Goal: Task Accomplishment & Management: Manage account settings

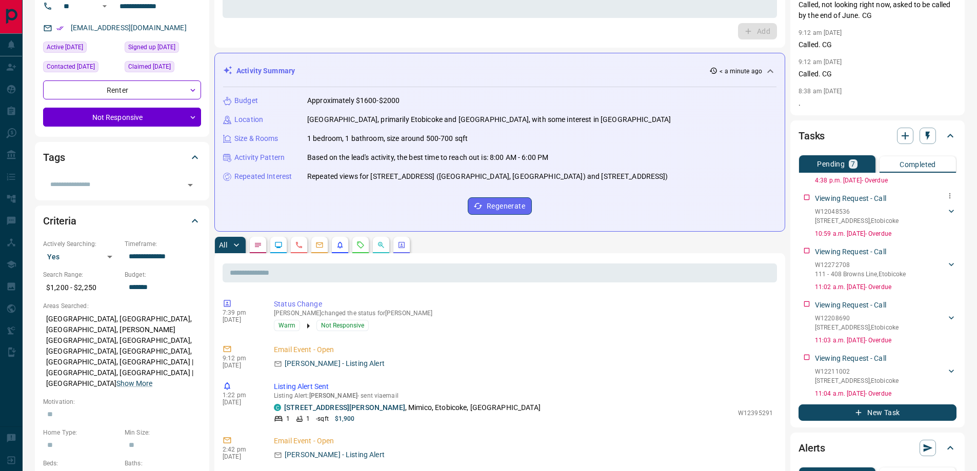
scroll to position [359, 0]
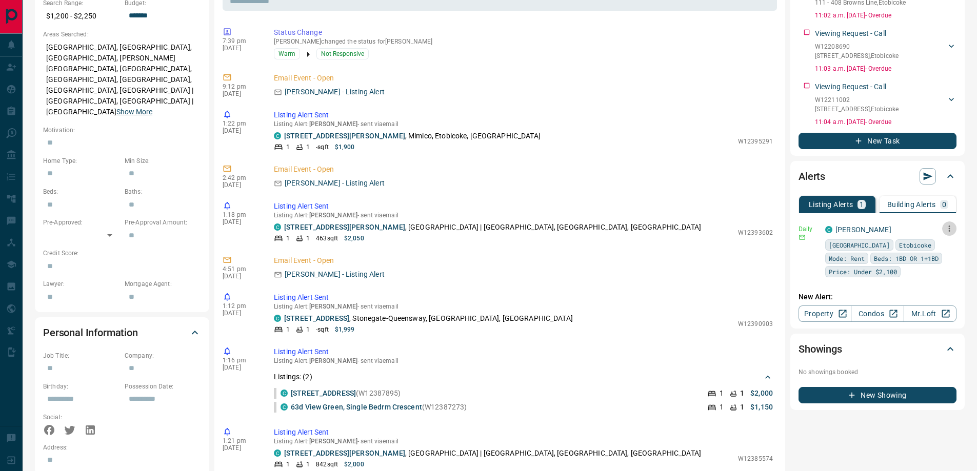
click at [953, 223] on button "button" at bounding box center [949, 229] width 14 height 14
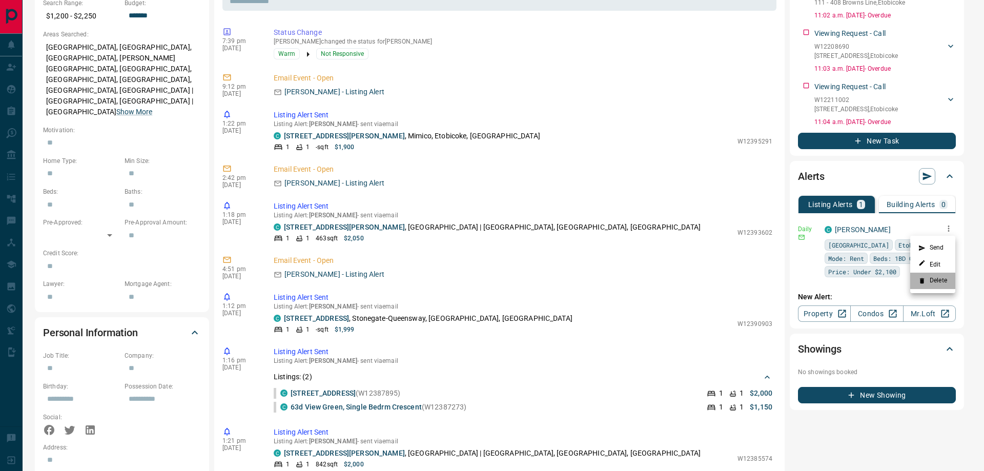
click at [931, 278] on li "Delete" at bounding box center [933, 281] width 45 height 16
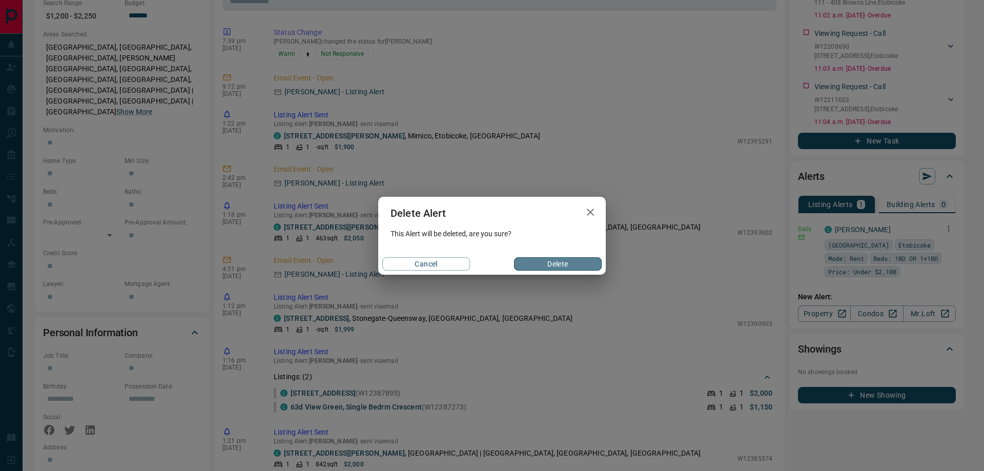
click at [576, 262] on button "Delete" at bounding box center [558, 263] width 88 height 13
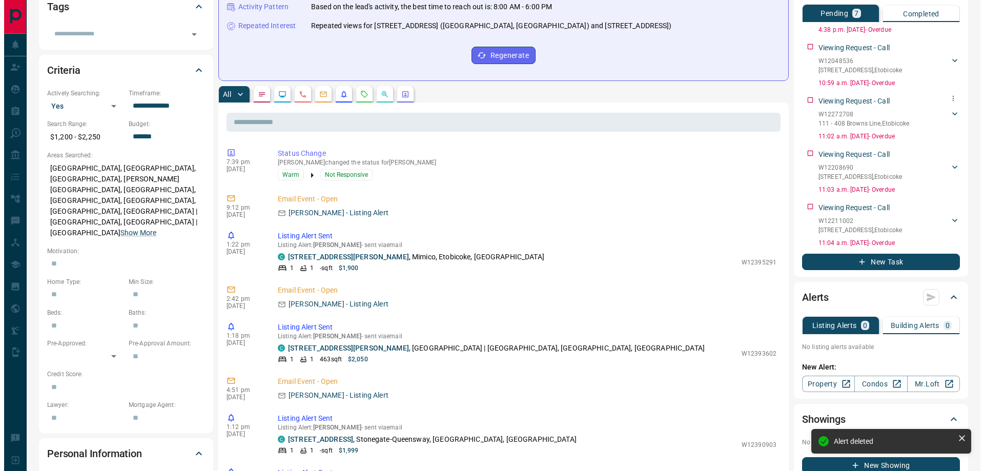
scroll to position [205, 0]
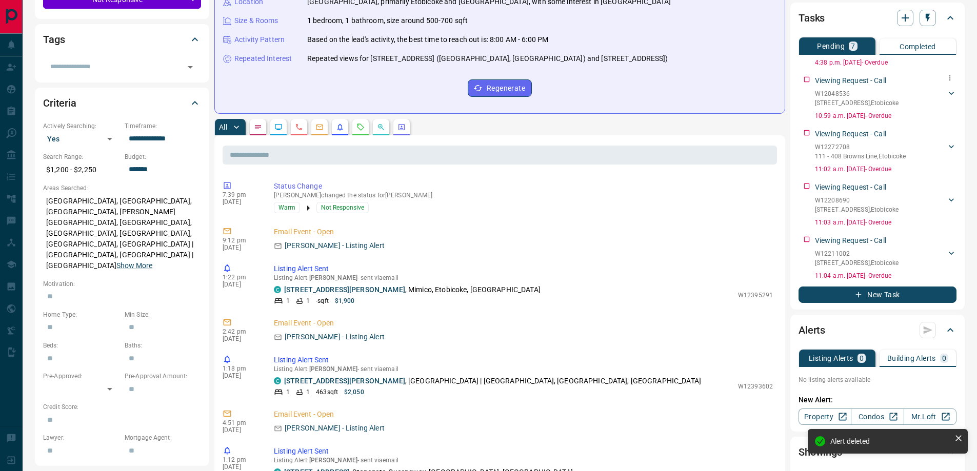
click at [946, 74] on icon "button" at bounding box center [950, 78] width 8 height 8
click at [927, 99] on li "Delete" at bounding box center [925, 94] width 45 height 15
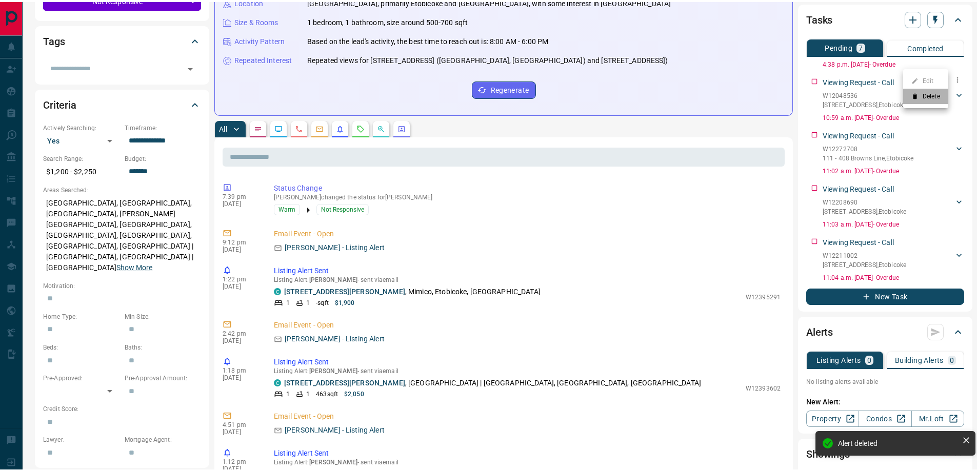
scroll to position [164, 0]
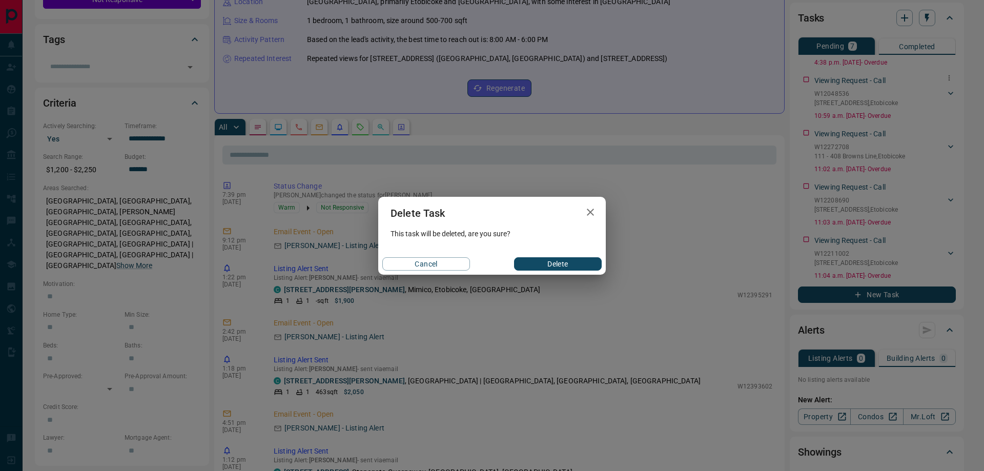
drag, startPoint x: 576, startPoint y: 265, endPoint x: 608, endPoint y: 253, distance: 33.2
click at [576, 265] on button "Delete" at bounding box center [558, 263] width 88 height 13
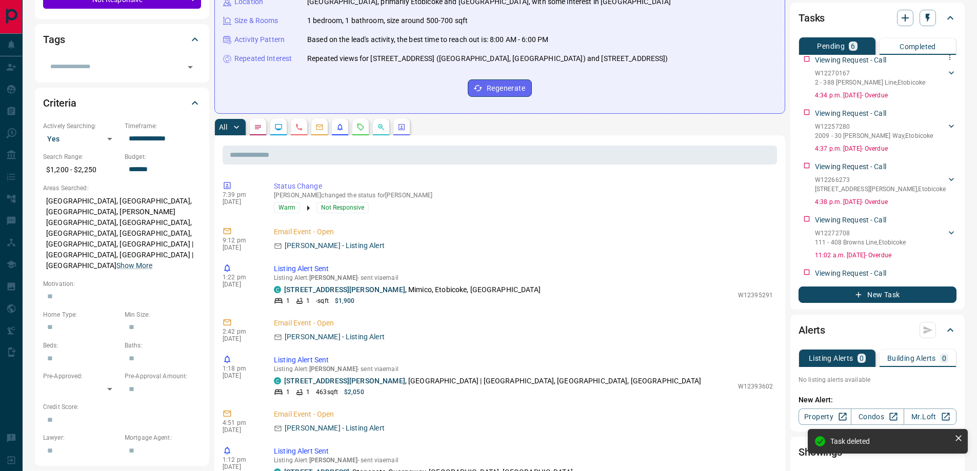
scroll to position [0, 0]
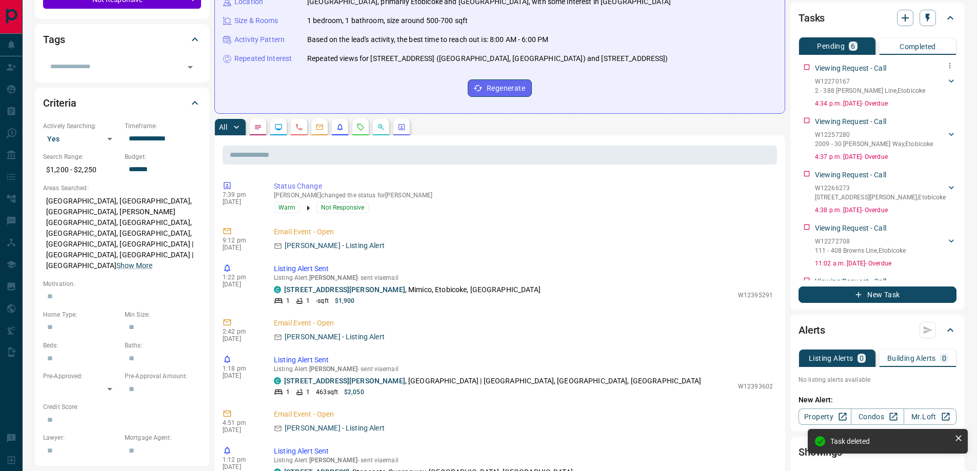
click at [946, 67] on icon "button" at bounding box center [950, 66] width 8 height 8
click at [927, 100] on li "Delete" at bounding box center [925, 100] width 45 height 15
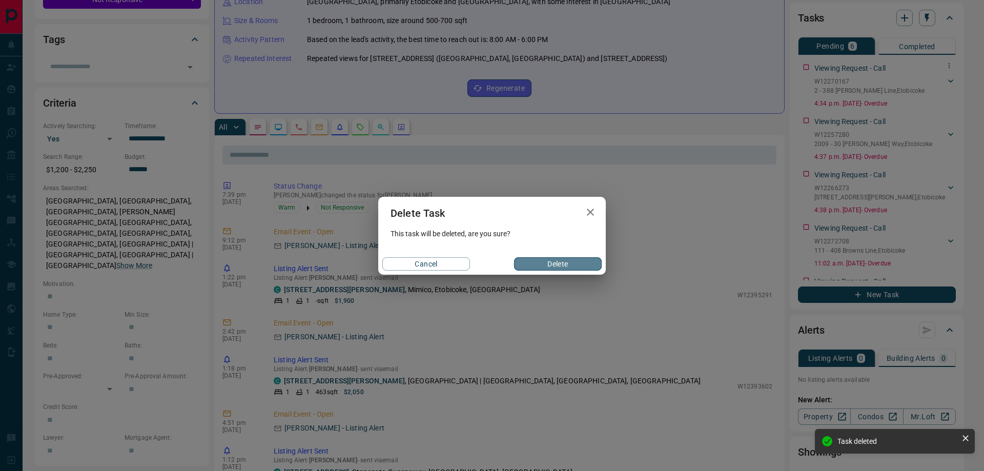
click at [557, 263] on button "Delete" at bounding box center [558, 263] width 88 height 13
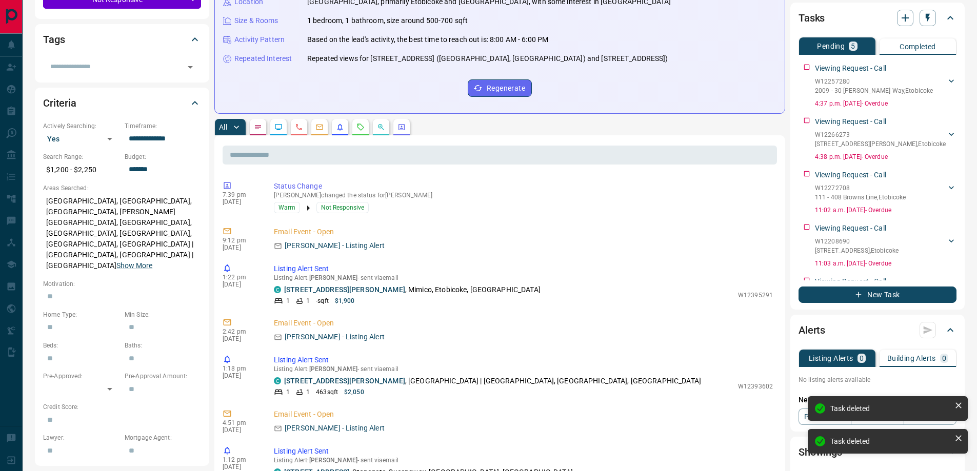
click at [947, 62] on div "Viewing Request - Call W12257280 2009 - [STREET_ADDRESS][PERSON_NAME] Ajiboye 4…" at bounding box center [886, 83] width 142 height 49
click at [946, 68] on icon "button" at bounding box center [950, 66] width 8 height 8
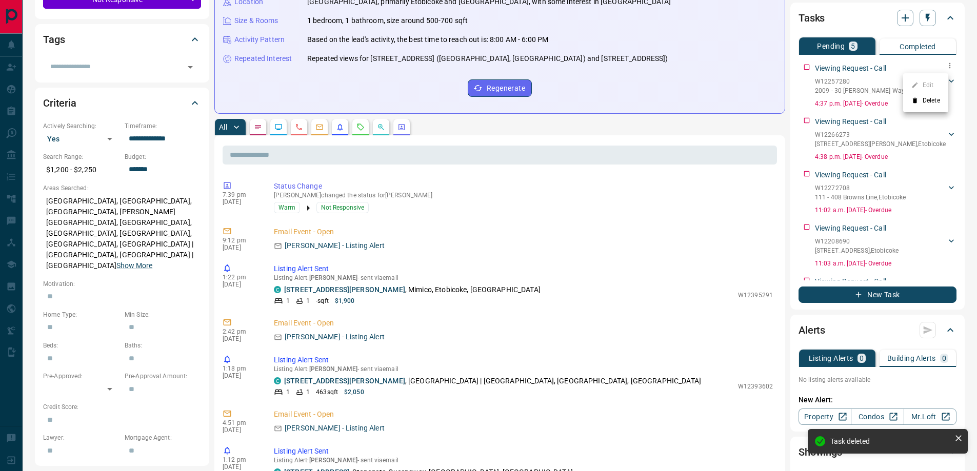
click at [920, 98] on li "Delete" at bounding box center [925, 100] width 45 height 15
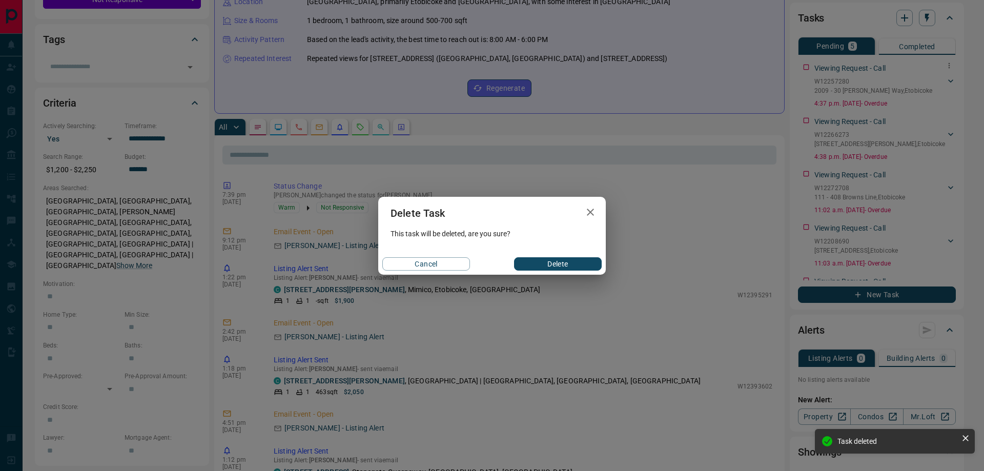
click at [578, 267] on button "Delete" at bounding box center [558, 263] width 88 height 13
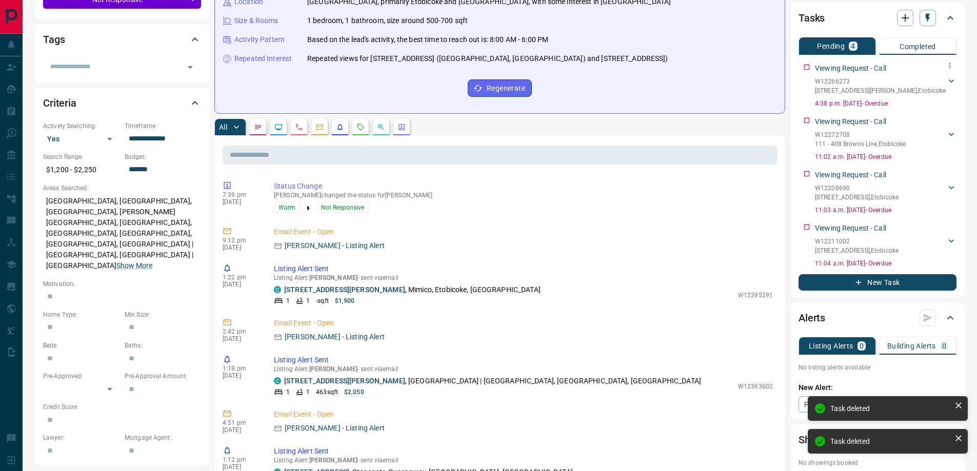
click at [946, 64] on icon "button" at bounding box center [950, 66] width 8 height 8
click at [914, 104] on icon at bounding box center [914, 100] width 7 height 7
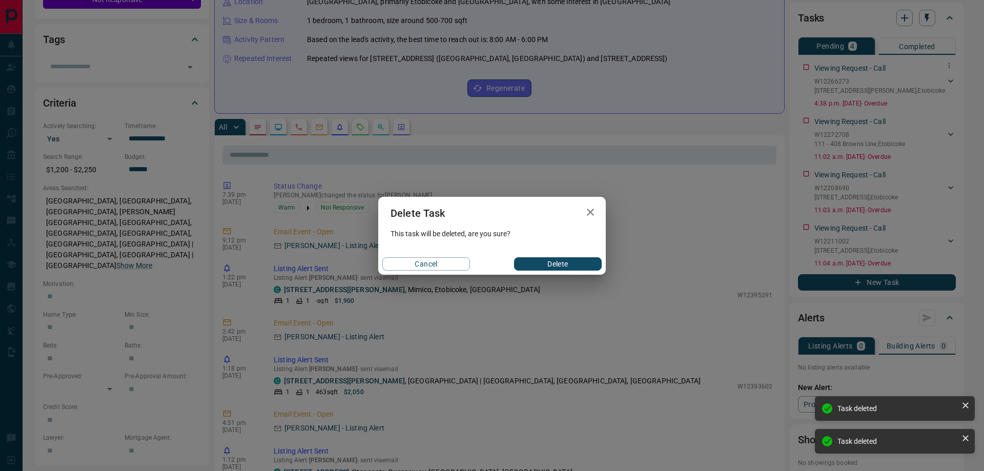
click at [562, 260] on button "Delete" at bounding box center [558, 263] width 88 height 13
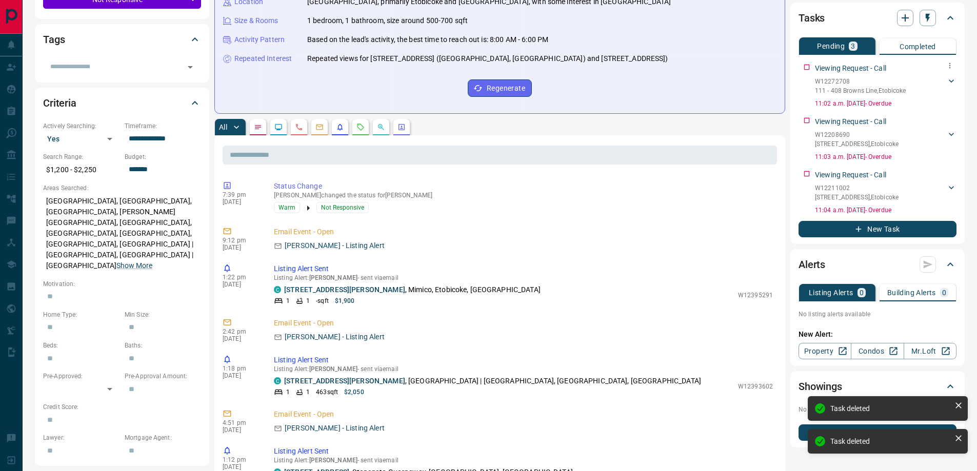
click at [946, 66] on icon "button" at bounding box center [950, 66] width 8 height 8
click at [919, 104] on icon at bounding box center [922, 100] width 7 height 7
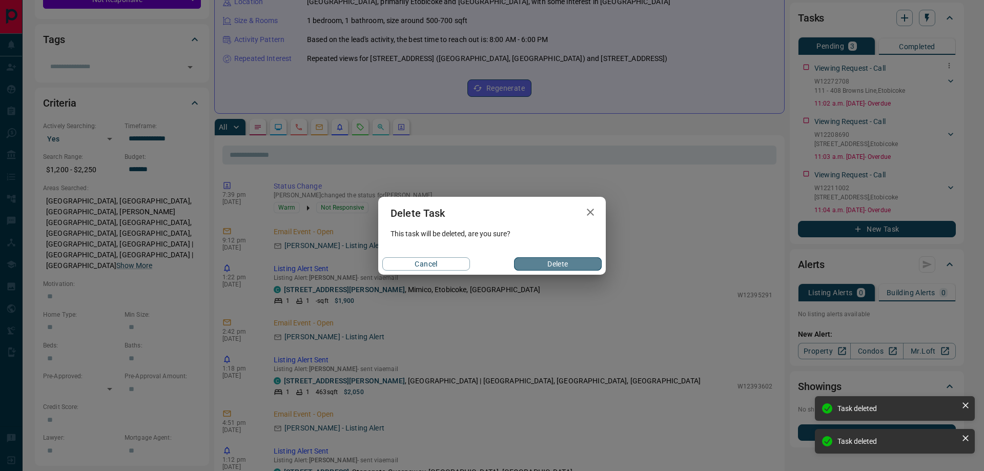
click at [583, 265] on button "Delete" at bounding box center [558, 263] width 88 height 13
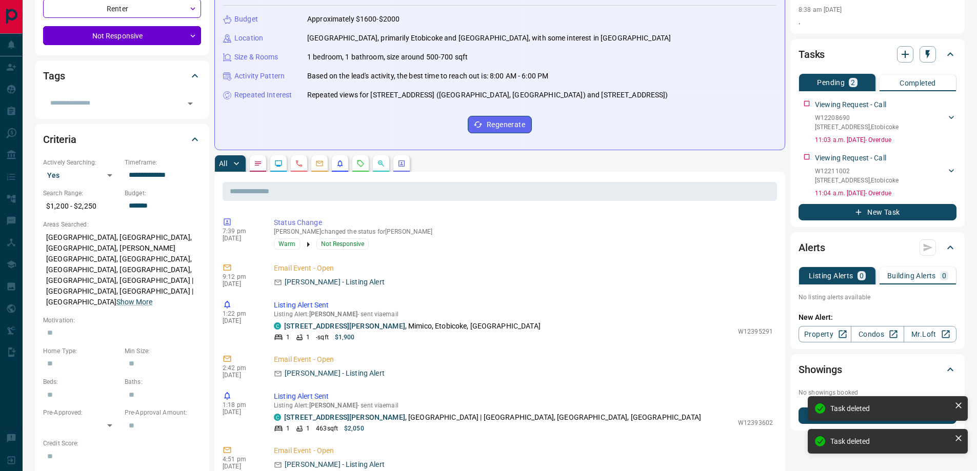
scroll to position [154, 0]
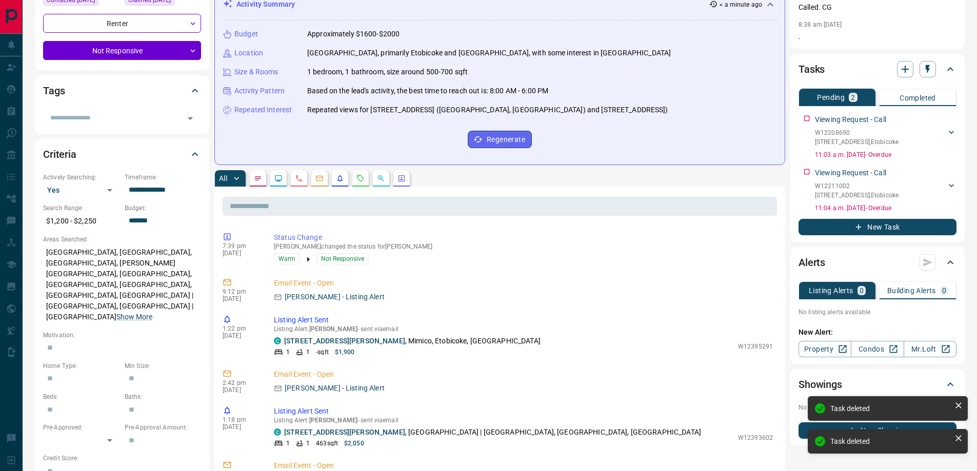
click at [955, 113] on div "Tasks Pending 2 Completed Viewing Request - Call W12208690 613 - [STREET_ADDRES…" at bounding box center [877, 148] width 174 height 188
click at [954, 113] on button "button" at bounding box center [949, 116] width 13 height 13
click at [934, 149] on li "Delete" at bounding box center [933, 151] width 45 height 15
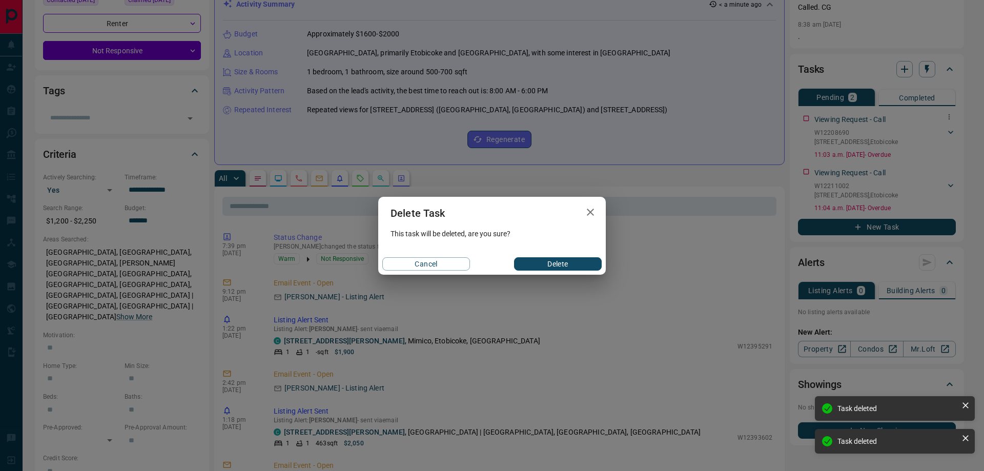
click at [577, 260] on button "Delete" at bounding box center [558, 263] width 88 height 13
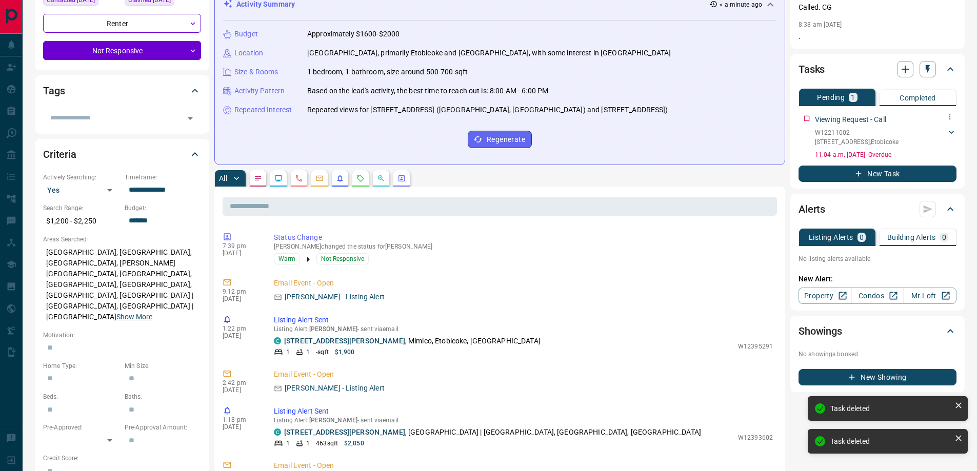
click at [954, 112] on button "button" at bounding box center [949, 116] width 13 height 13
click at [935, 153] on li "Delete" at bounding box center [933, 151] width 45 height 15
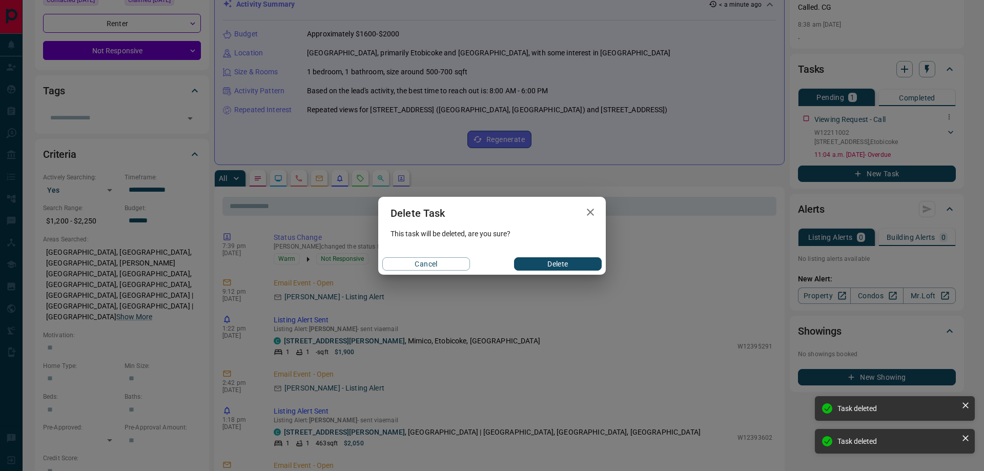
click at [550, 256] on div "Cancel Delete" at bounding box center [492, 264] width 228 height 22
click at [549, 265] on button "Delete" at bounding box center [558, 263] width 88 height 13
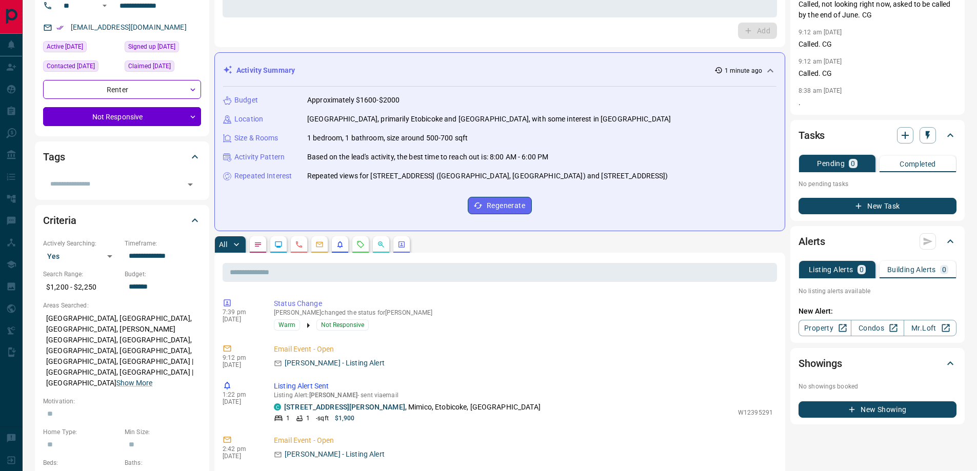
scroll to position [0, 0]
